Goal: Task Accomplishment & Management: Manage account settings

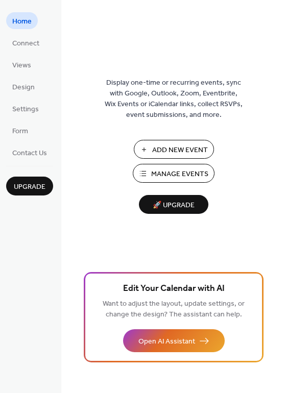
click at [181, 174] on span "Manage Events" at bounding box center [179, 174] width 57 height 11
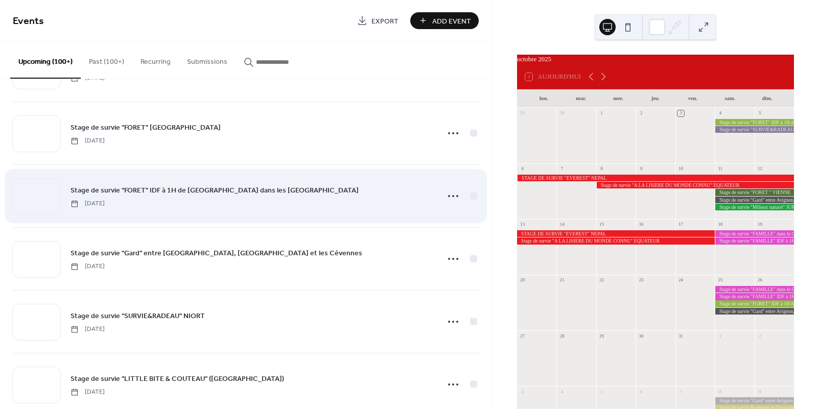
scroll to position [3449, 0]
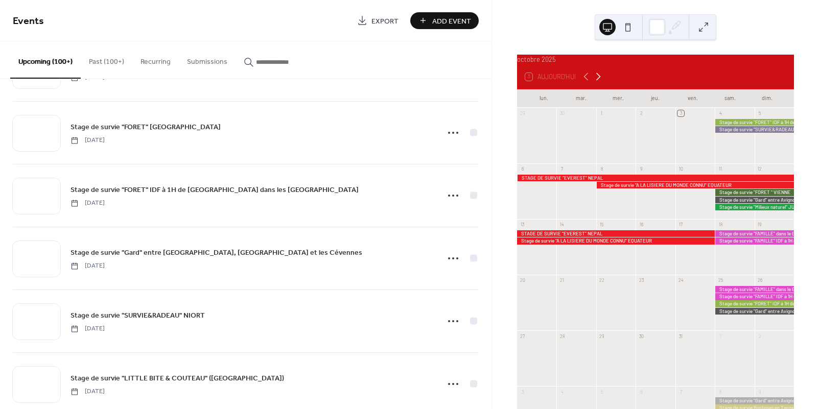
click at [596, 83] on icon at bounding box center [598, 77] width 12 height 12
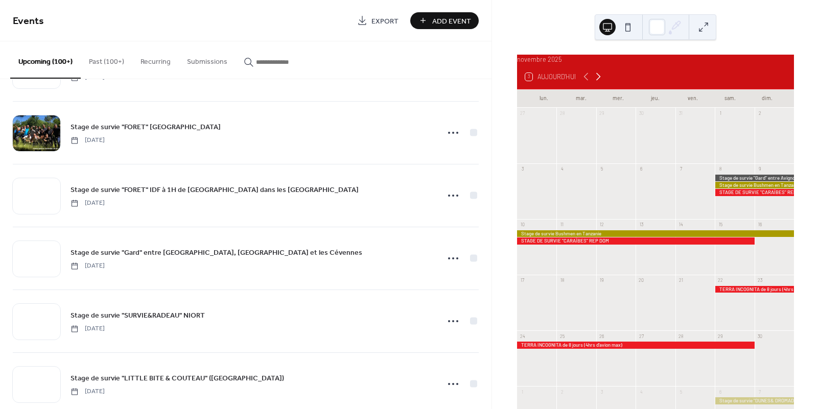
click at [596, 83] on icon at bounding box center [598, 77] width 12 height 12
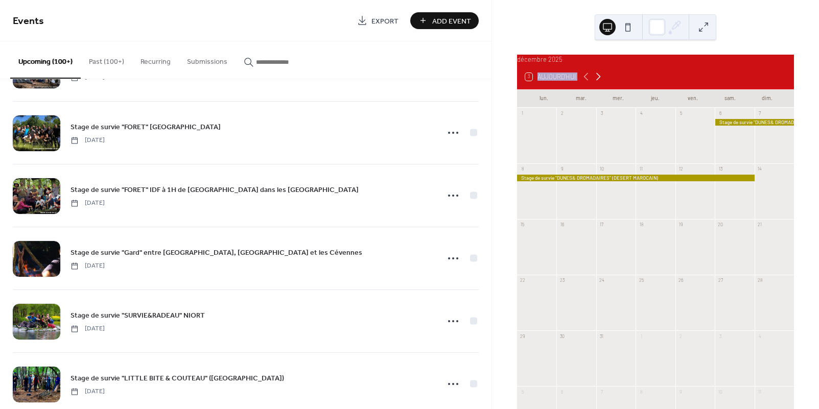
click at [596, 83] on icon at bounding box center [598, 77] width 12 height 12
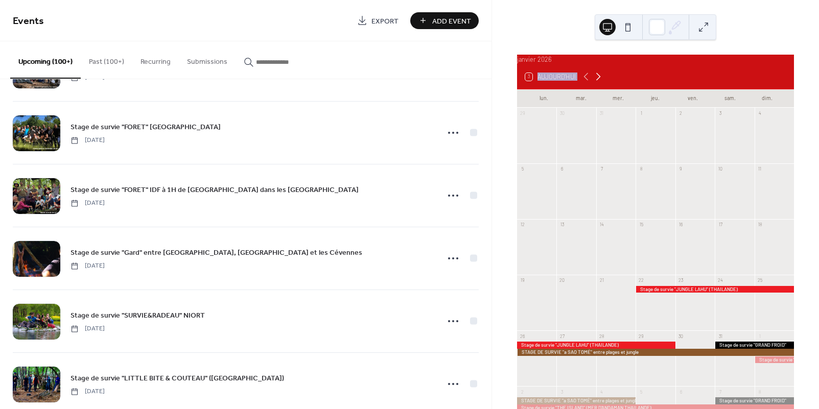
click at [596, 83] on icon at bounding box center [598, 77] width 12 height 12
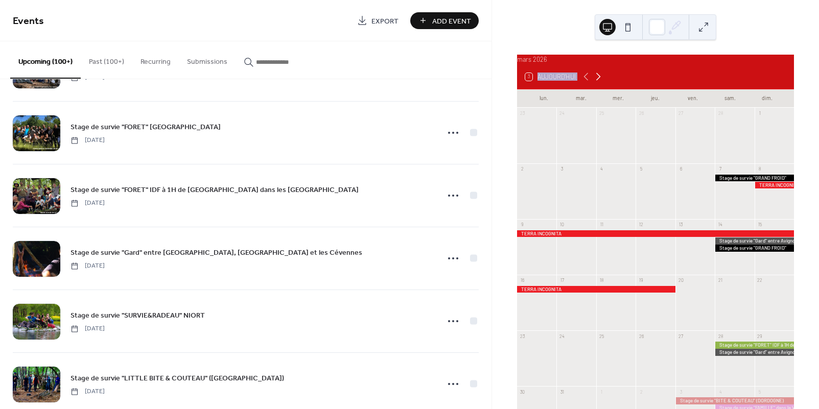
click at [596, 83] on icon at bounding box center [598, 77] width 12 height 12
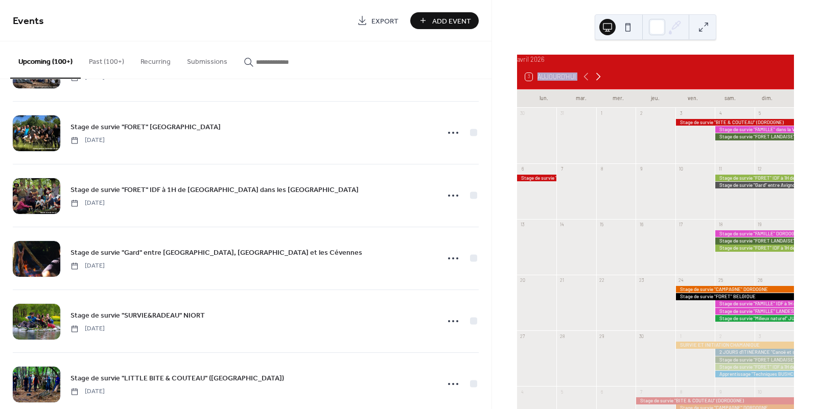
click at [596, 83] on icon at bounding box center [598, 77] width 12 height 12
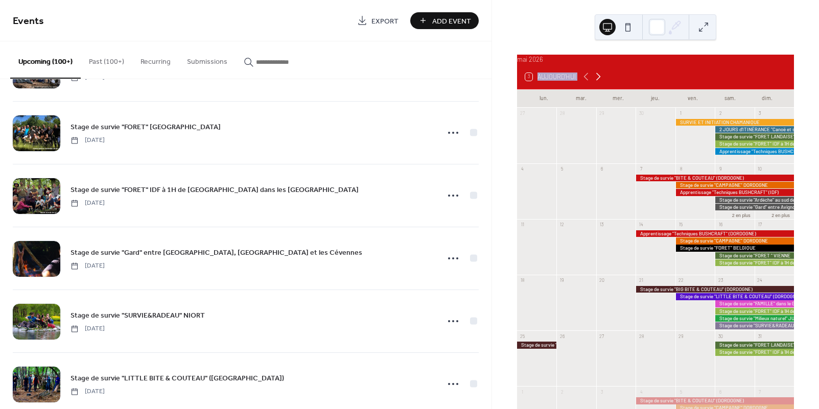
click at [596, 83] on icon at bounding box center [598, 77] width 12 height 12
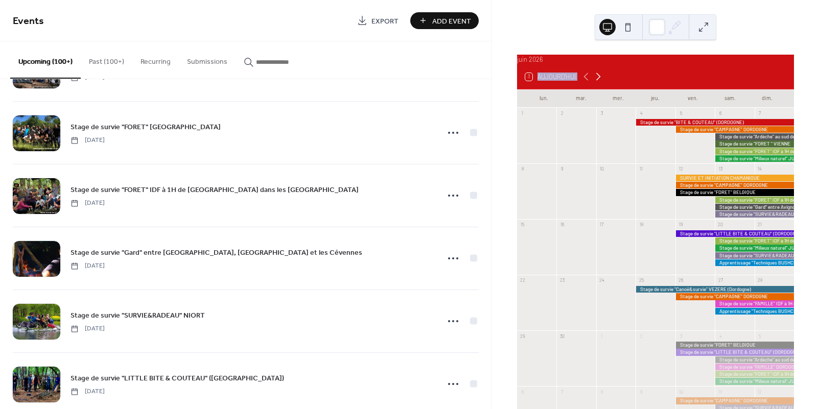
click at [596, 83] on icon at bounding box center [598, 77] width 12 height 12
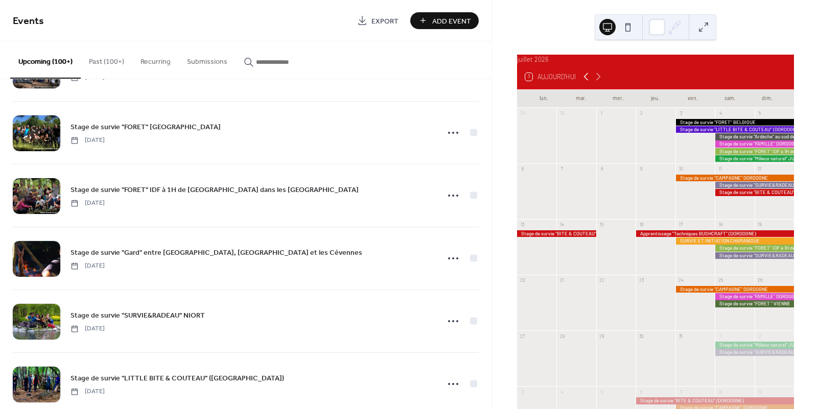
click at [588, 83] on icon at bounding box center [586, 77] width 12 height 12
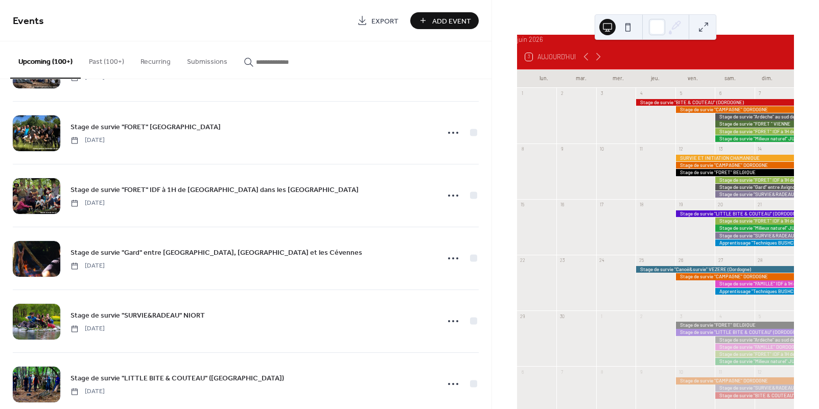
scroll to position [21, 0]
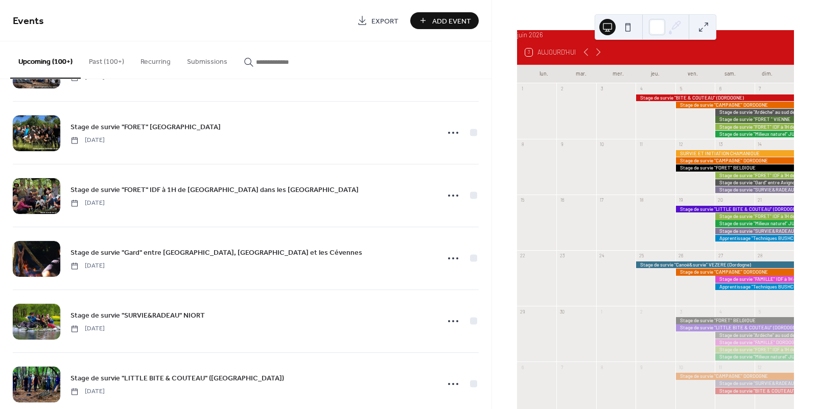
click at [656, 268] on div at bounding box center [715, 265] width 158 height 7
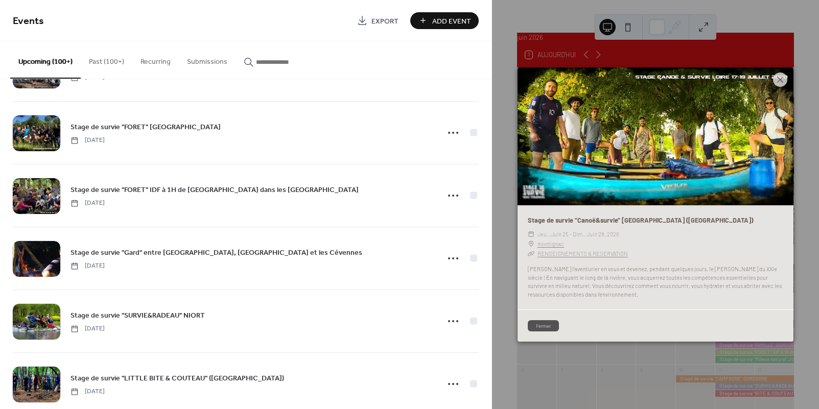
scroll to position [21, 0]
click at [777, 80] on icon at bounding box center [780, 80] width 12 height 12
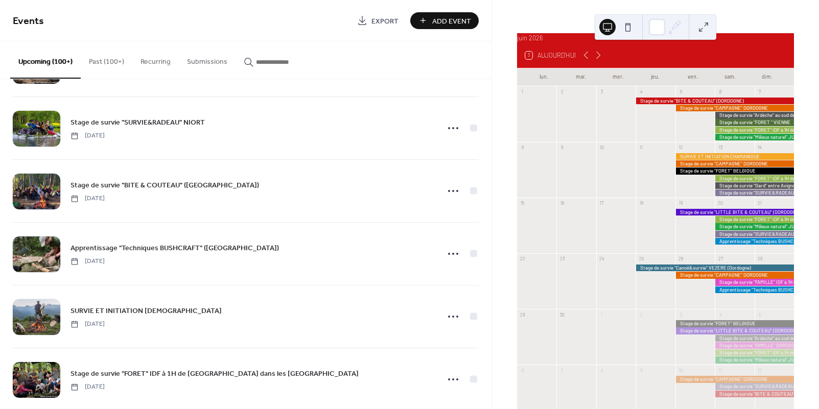
scroll to position [4100, 0]
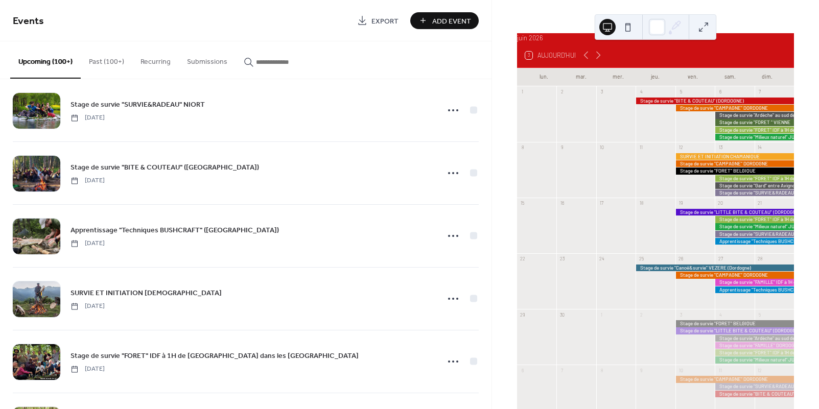
click at [256, 60] on input "button" at bounding box center [286, 62] width 61 height 11
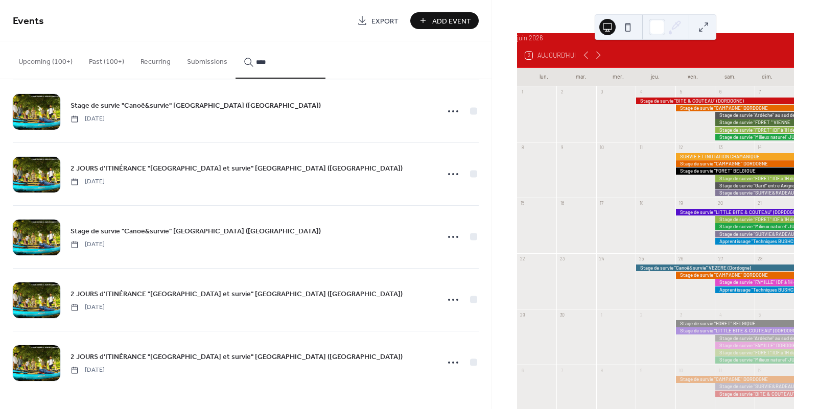
scroll to position [518, 0]
type input "****"
click at [139, 237] on link "Stage de survie "Canoë&survie" VEZERE (Dordogne)" at bounding box center [196, 231] width 250 height 12
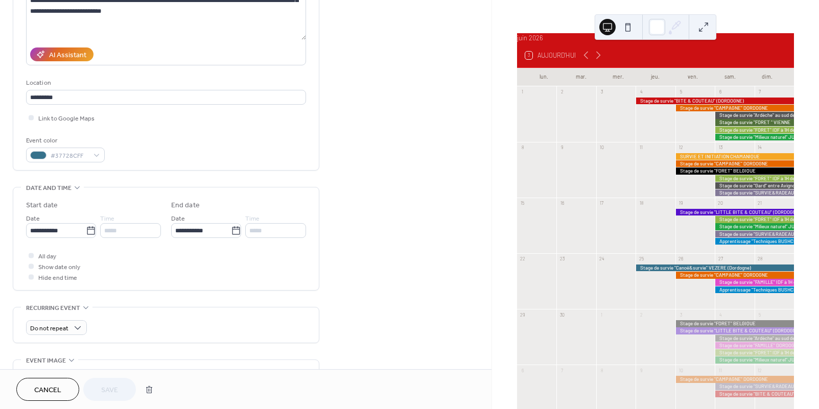
scroll to position [148, 0]
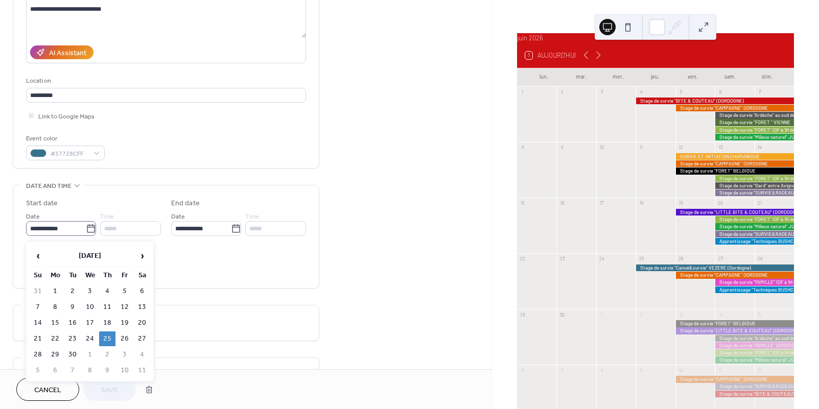
click at [86, 232] on icon at bounding box center [91, 229] width 10 height 10
click at [86, 232] on input "**********" at bounding box center [56, 228] width 60 height 15
click at [106, 324] on td "18" at bounding box center [107, 323] width 16 height 15
type input "**********"
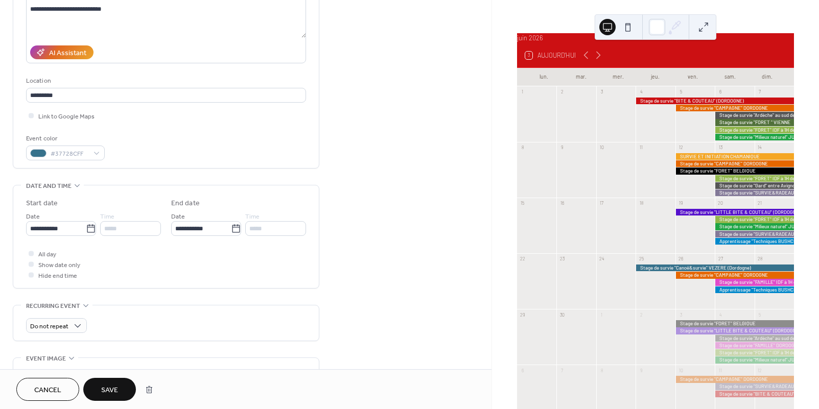
click at [105, 386] on span "Save" at bounding box center [109, 390] width 17 height 11
